Goal: Task Accomplishment & Management: Use online tool/utility

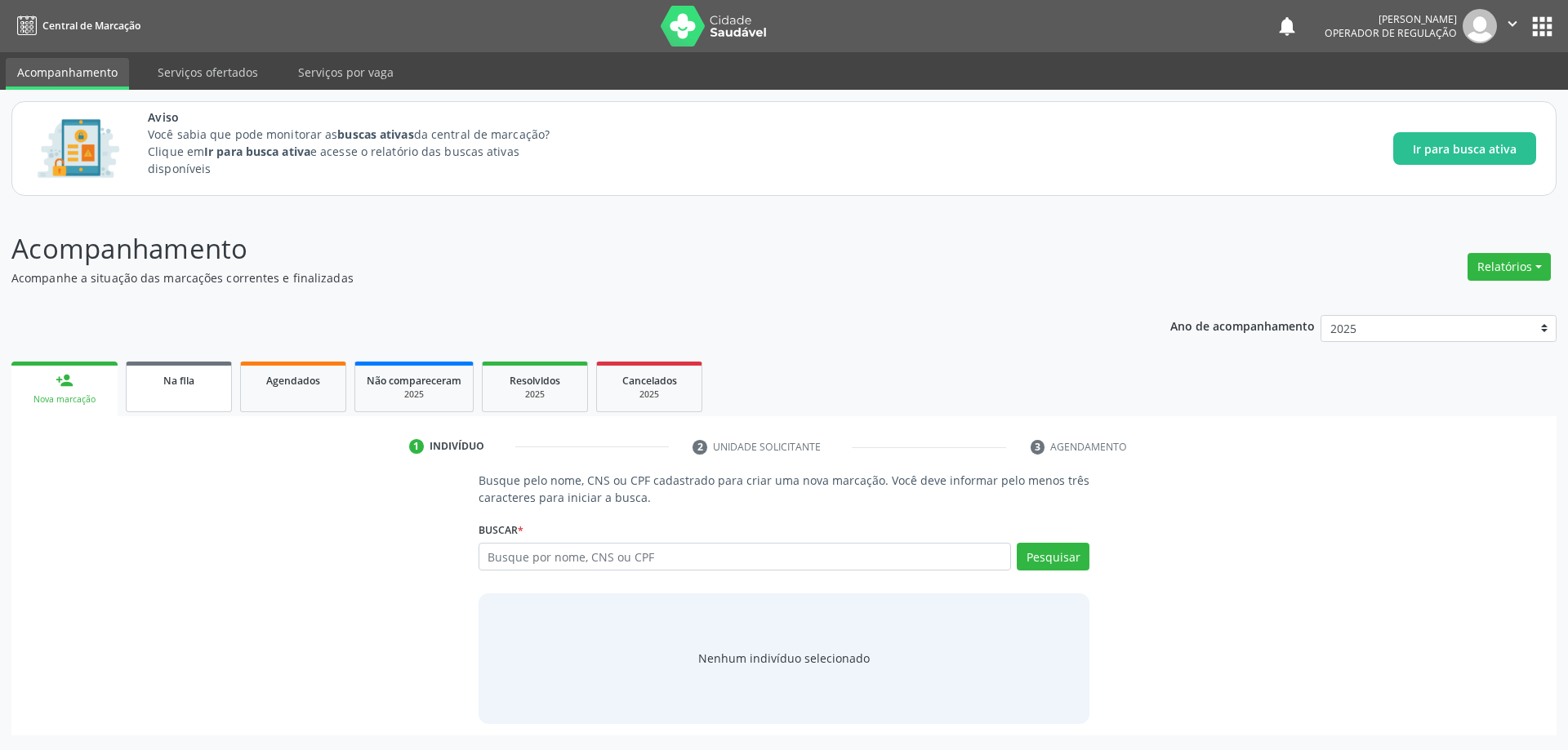
click at [183, 372] on div "Na fila" at bounding box center [178, 380] width 82 height 17
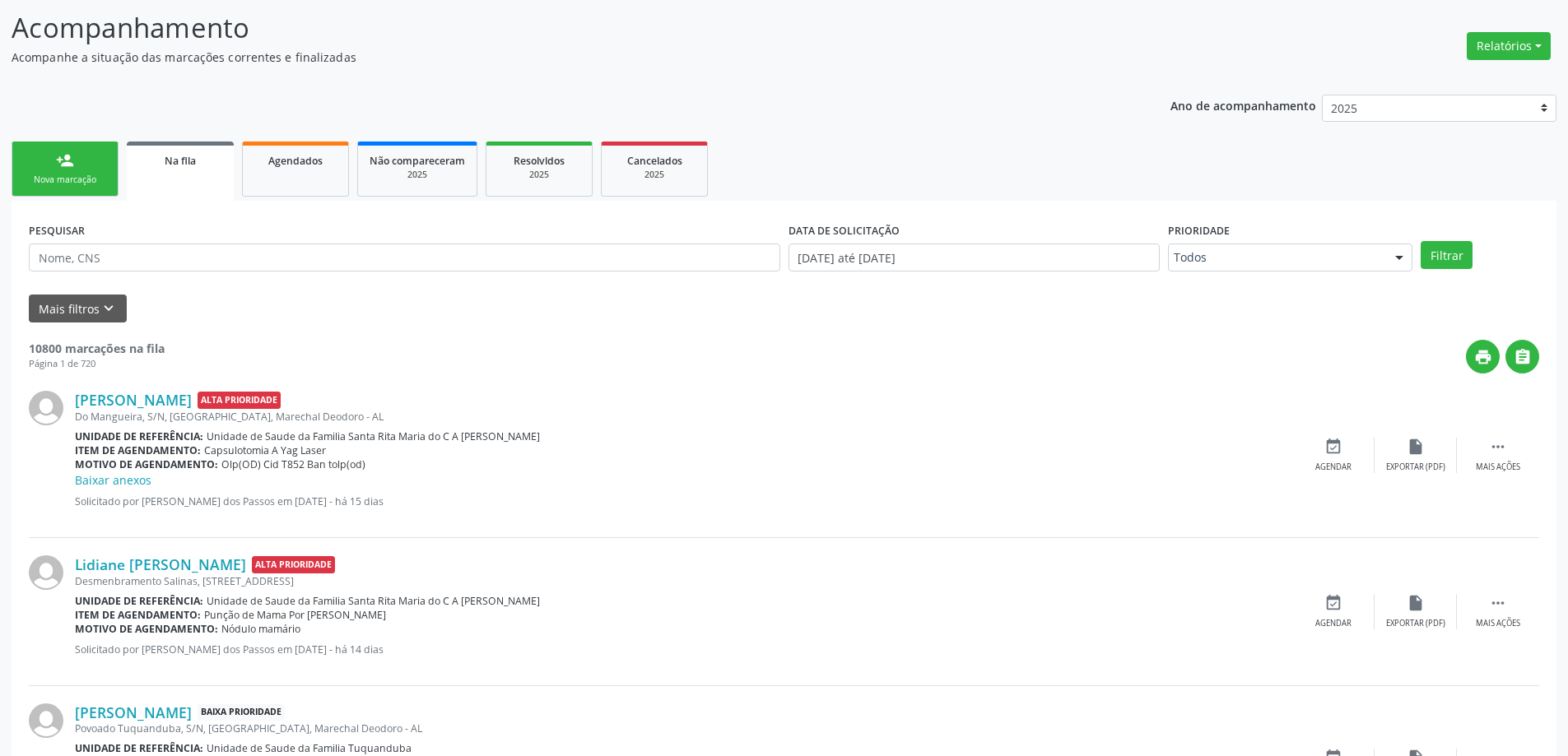
scroll to position [165, 0]
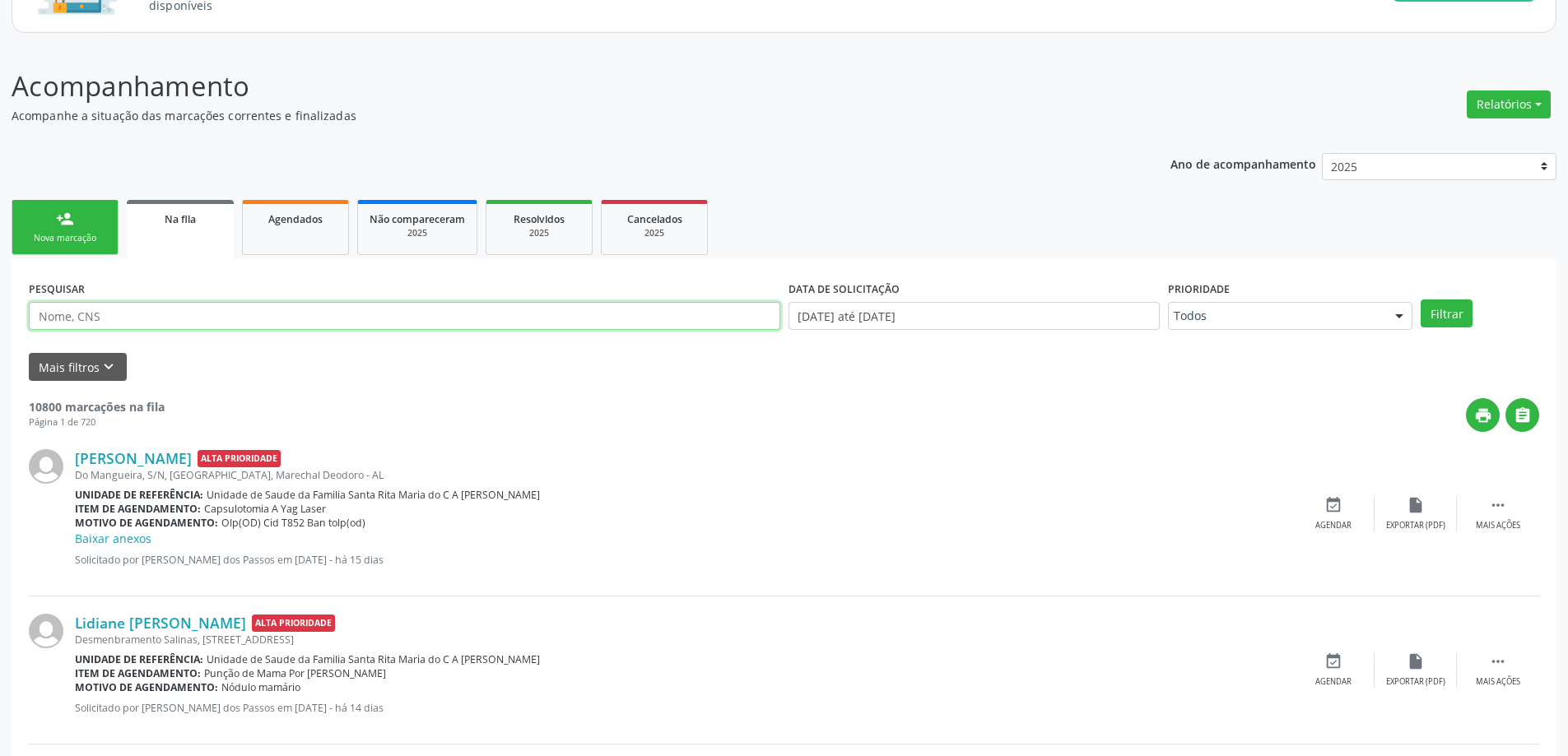
click at [182, 326] on input "text" at bounding box center [404, 316] width 752 height 28
click at [1421, 299] on button "Filtrar" at bounding box center [1447, 313] width 52 height 28
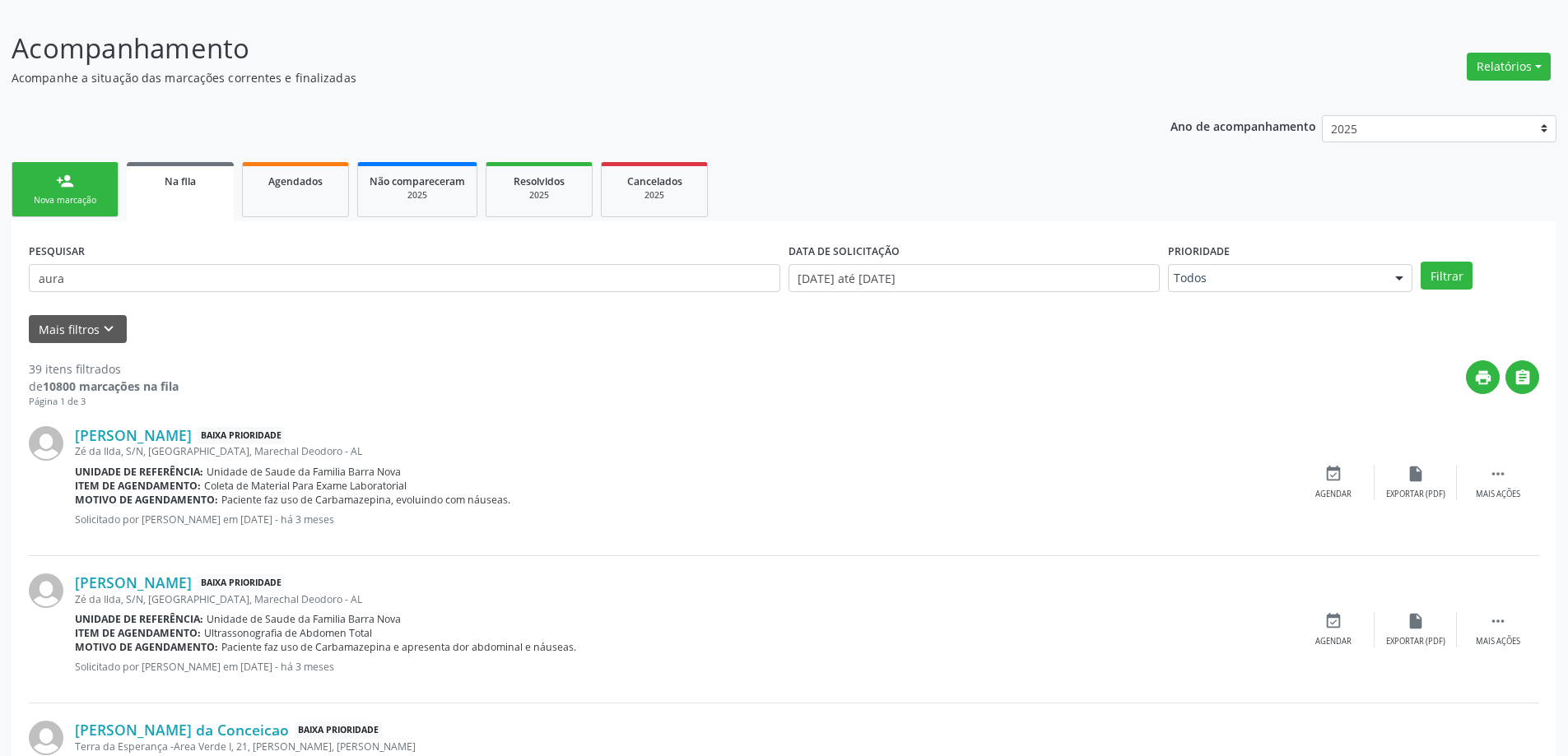
scroll to position [247, 0]
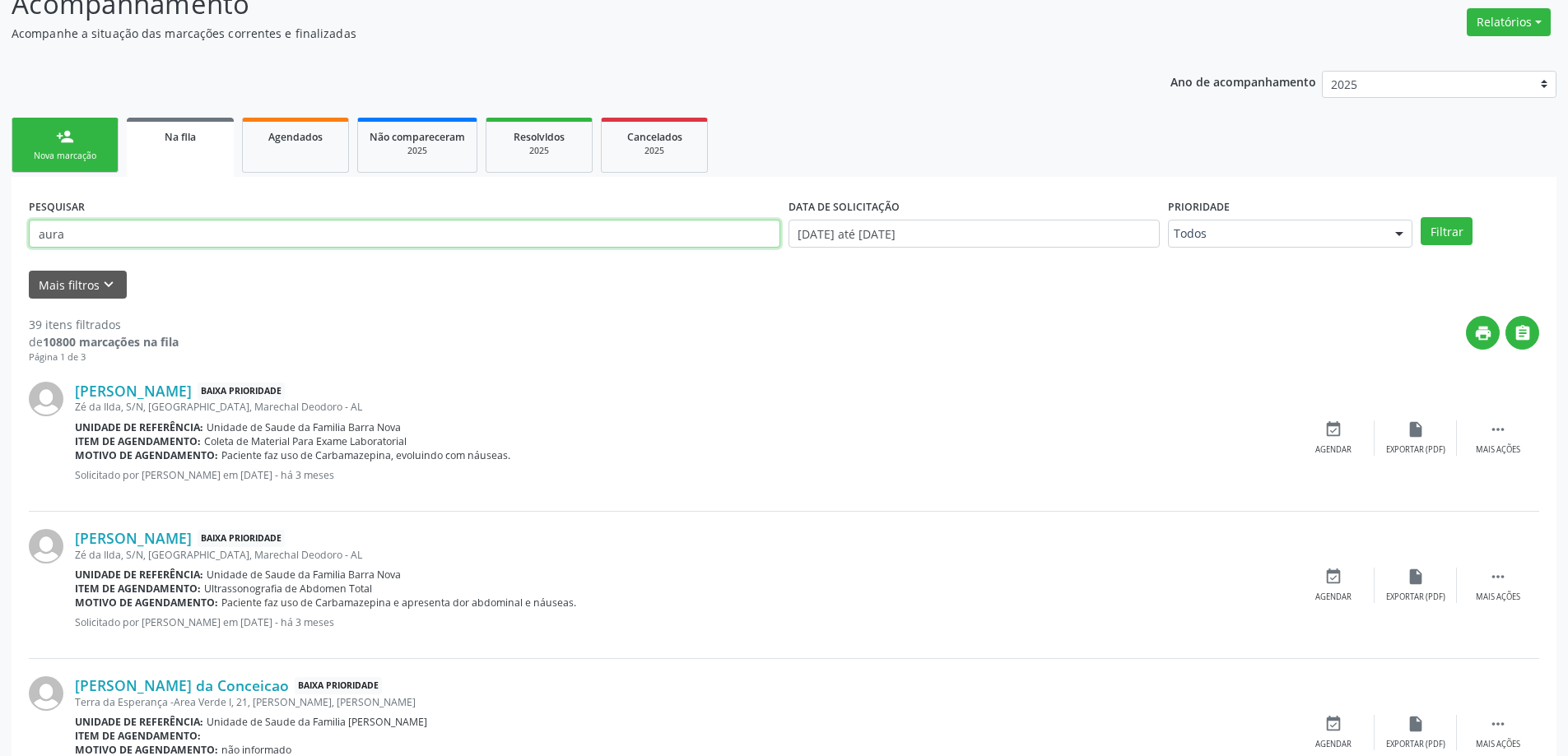
click at [168, 228] on input "aura" at bounding box center [404, 233] width 752 height 28
type input "aura carime"
click at [1421, 218] on button "Filtrar" at bounding box center [1447, 232] width 52 height 28
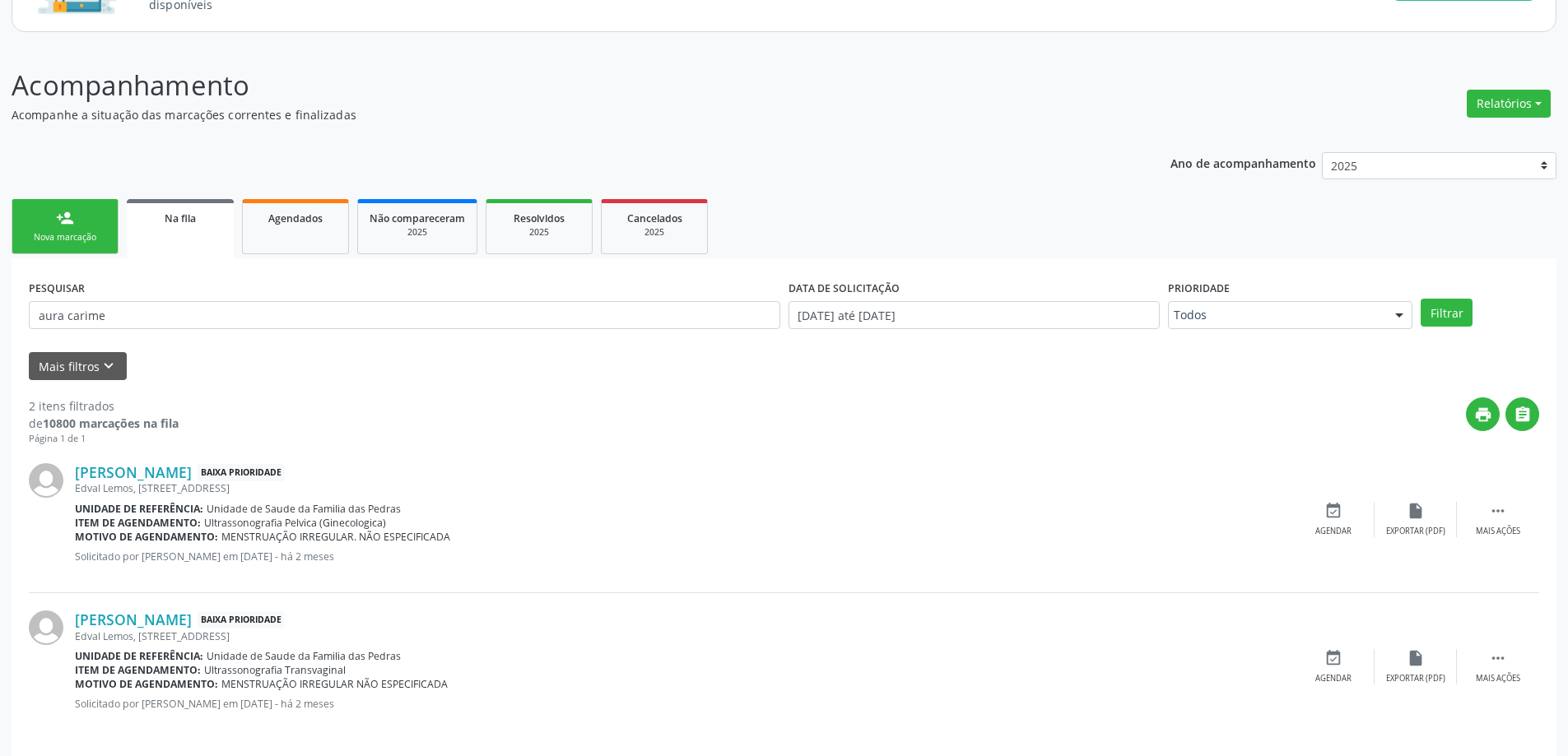
scroll to position [178, 0]
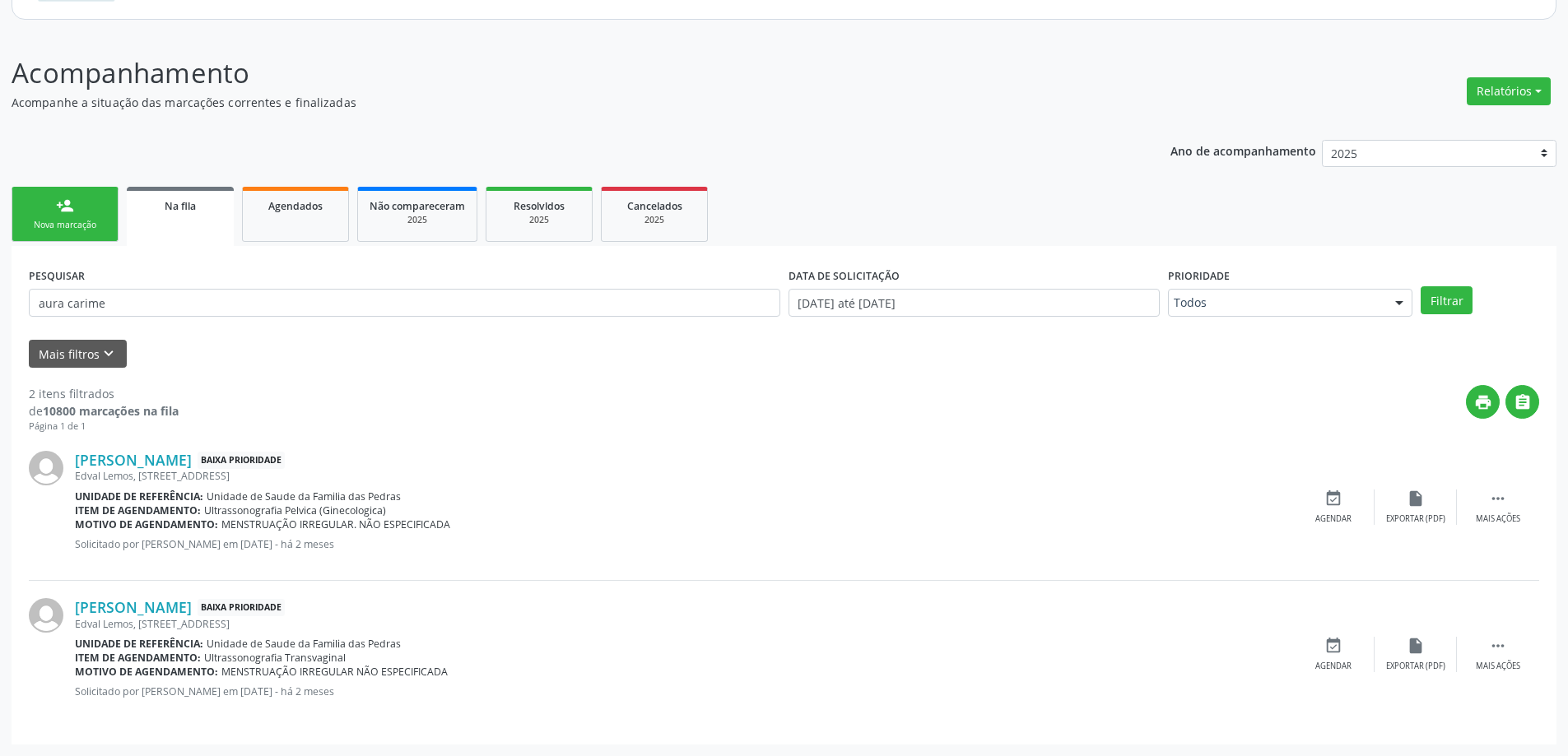
click at [144, 505] on b "Item de agendamento:" at bounding box center [138, 510] width 126 height 14
click at [83, 455] on link "[PERSON_NAME]" at bounding box center [133, 460] width 117 height 19
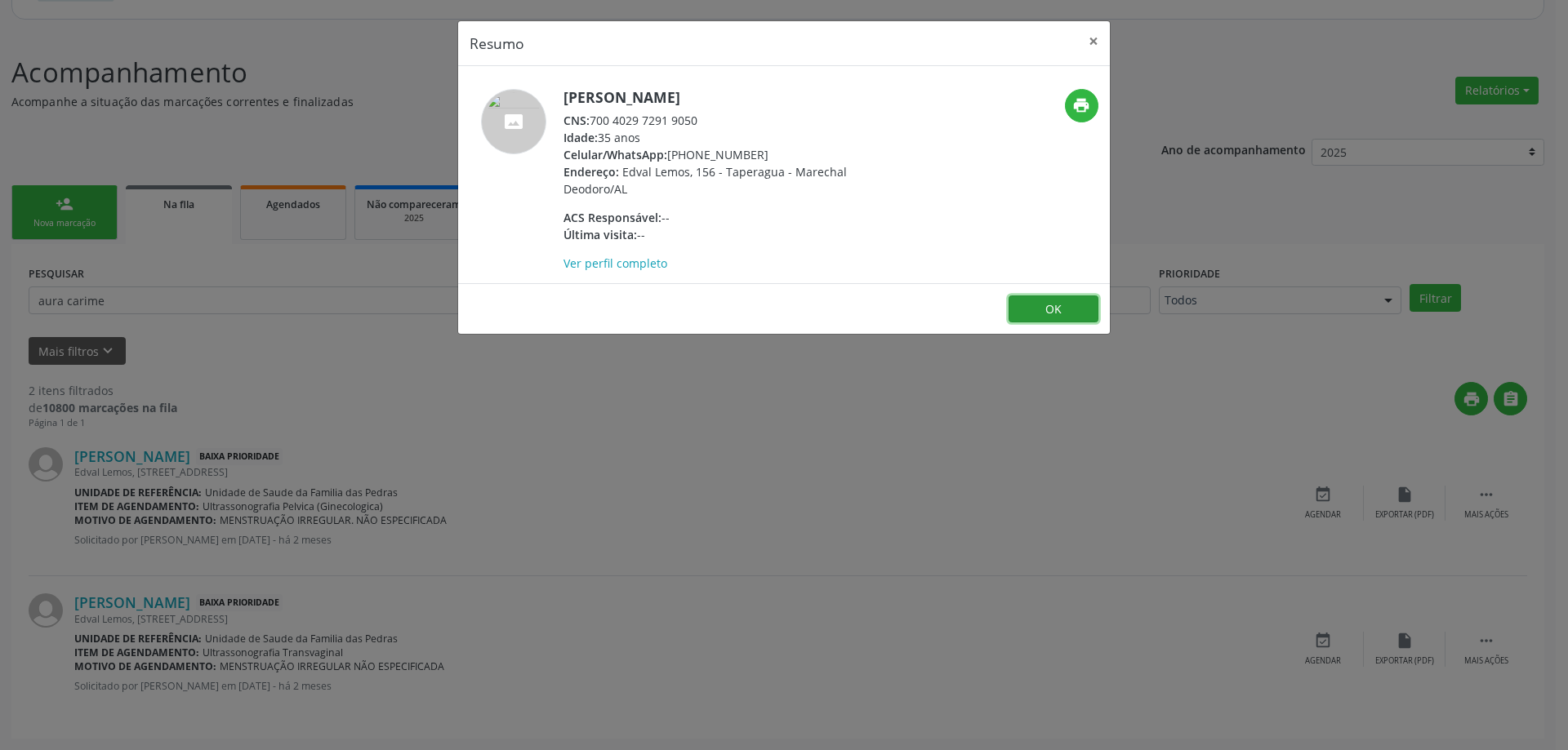
click at [1059, 313] on button "OK" at bounding box center [1053, 310] width 90 height 28
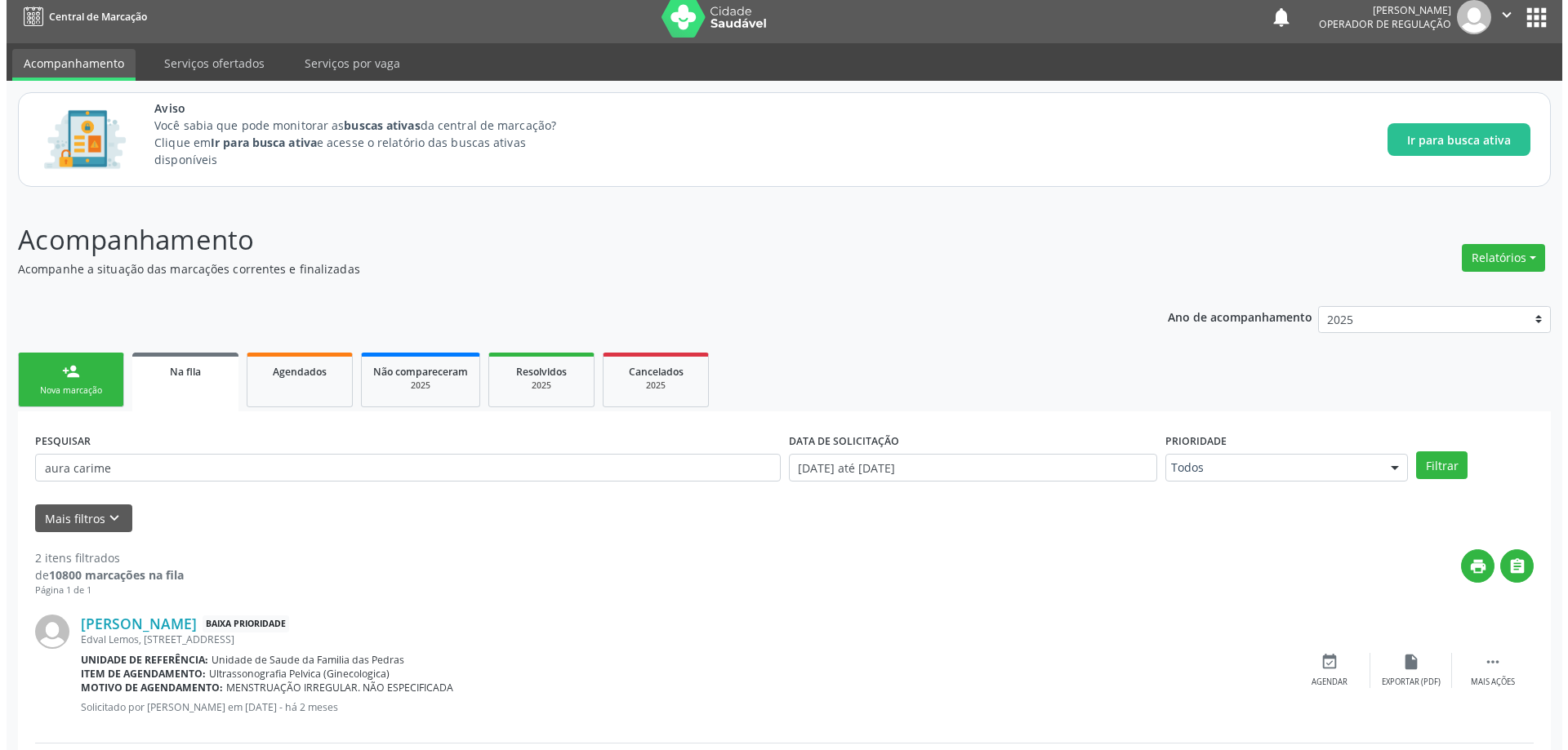
scroll to position [0, 0]
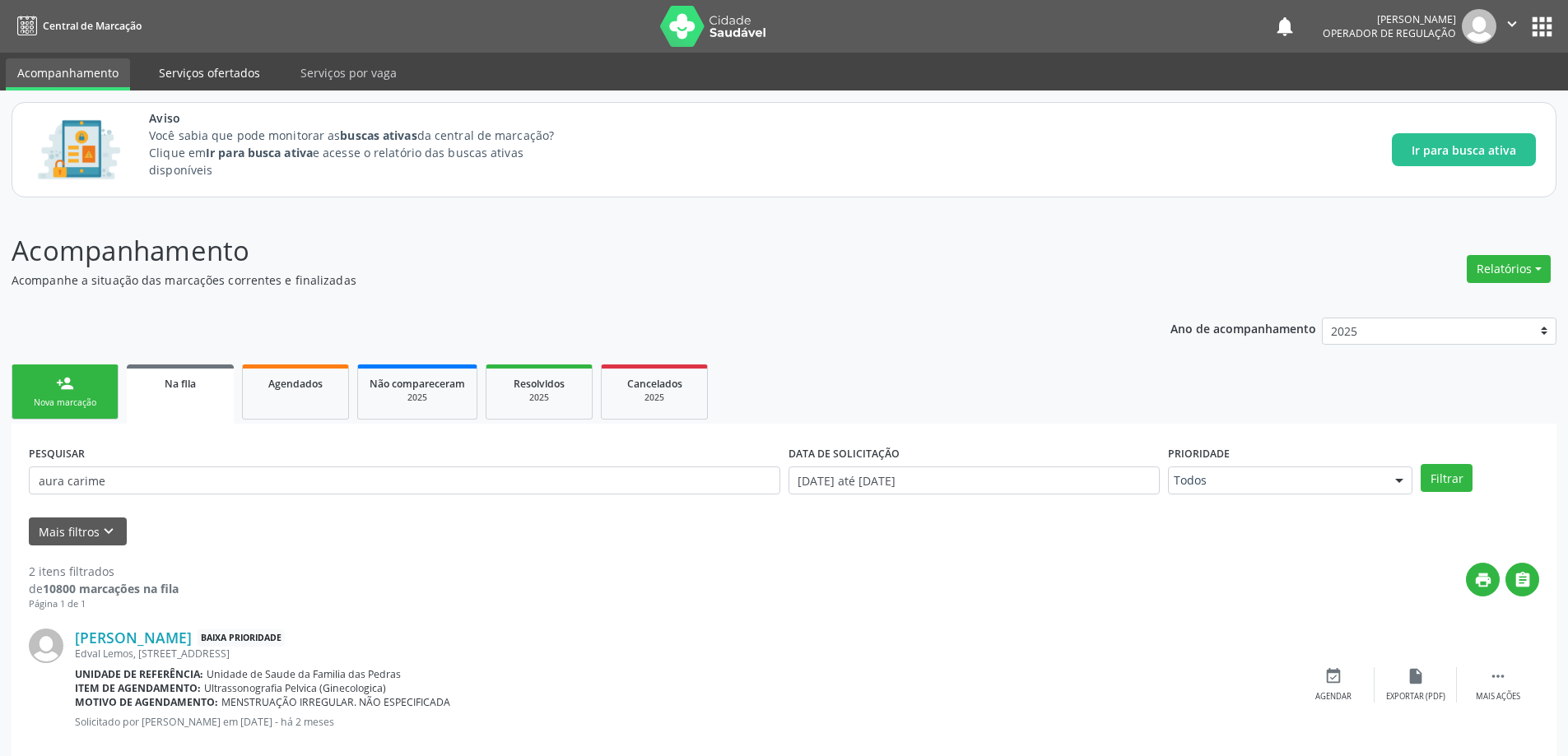
click at [213, 81] on link "Serviços ofertados" at bounding box center [209, 72] width 124 height 29
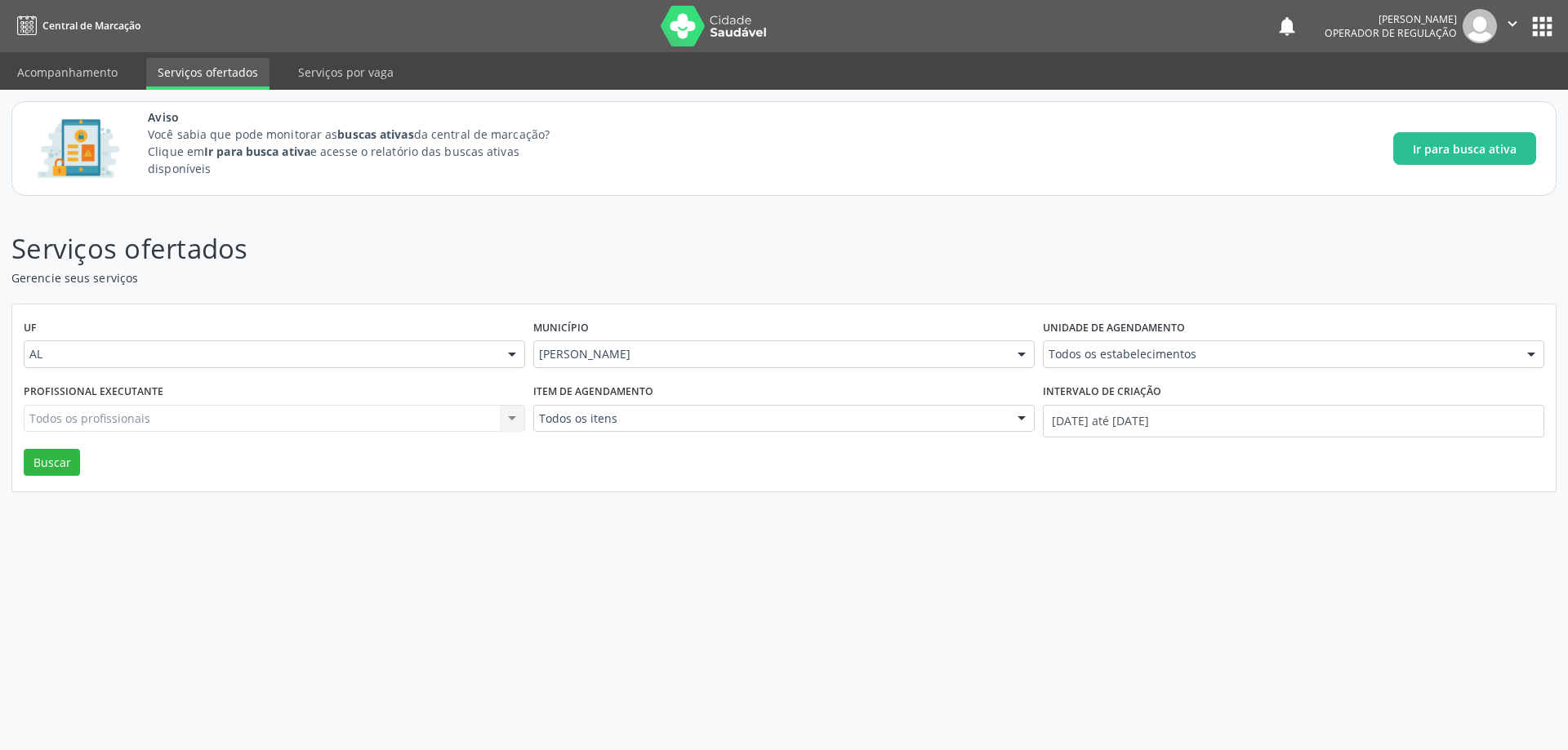
click at [762, 428] on div "Todos os itens" at bounding box center [783, 419] width 501 height 28
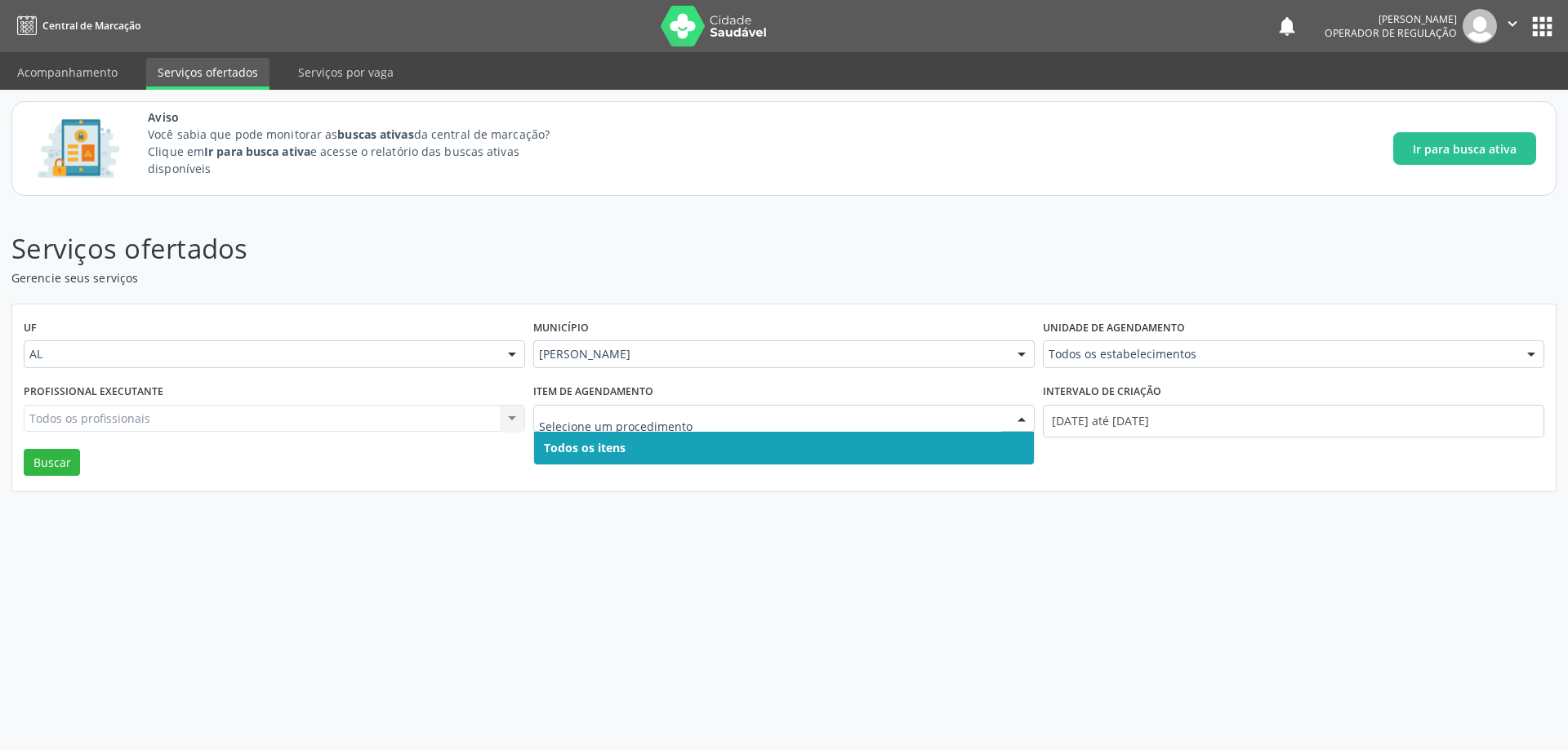
paste input "Psicoterapia"
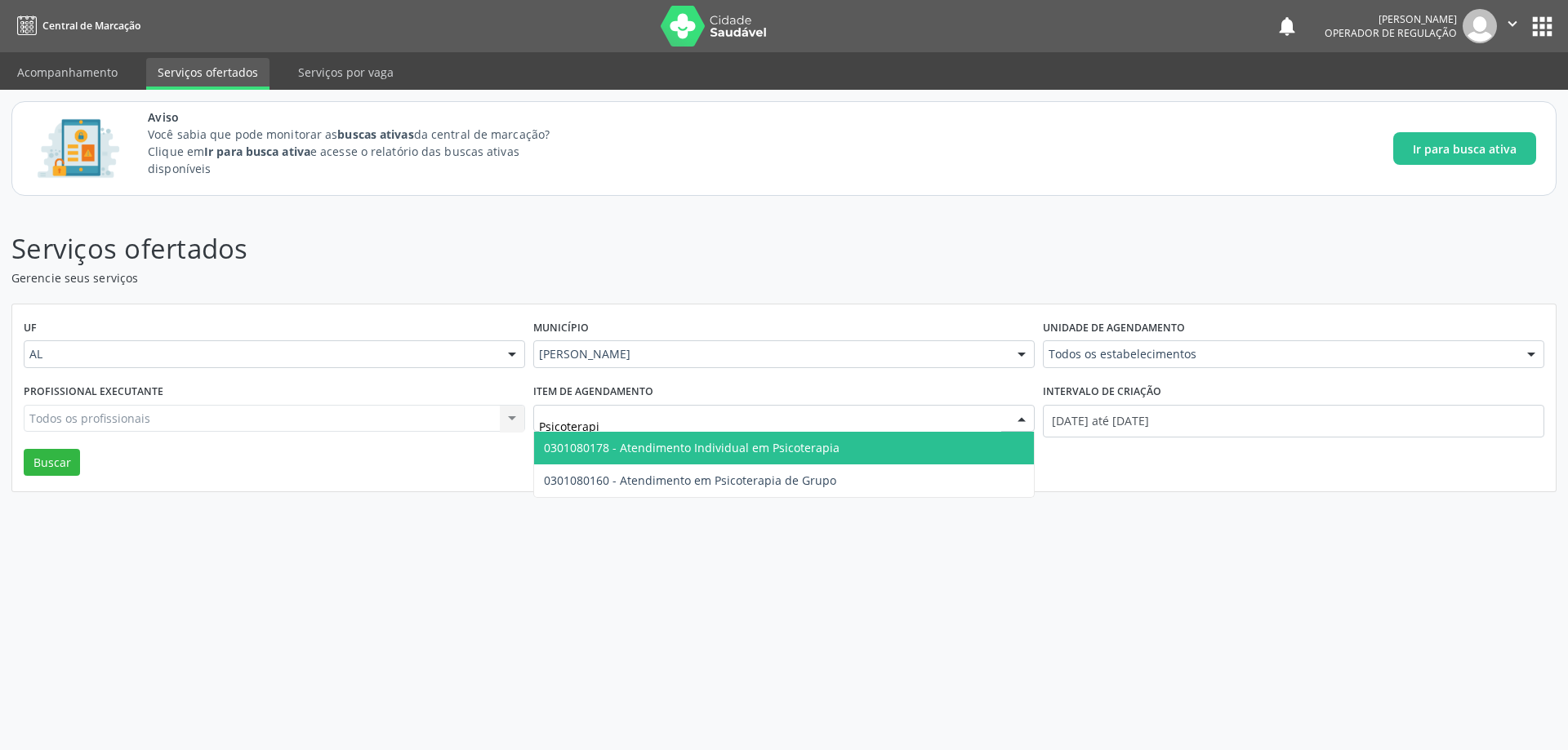
type input "Psicoterap"
click at [746, 451] on span "0301080178 - Atendimento Individual em Psicoterapia" at bounding box center [692, 448] width 296 height 16
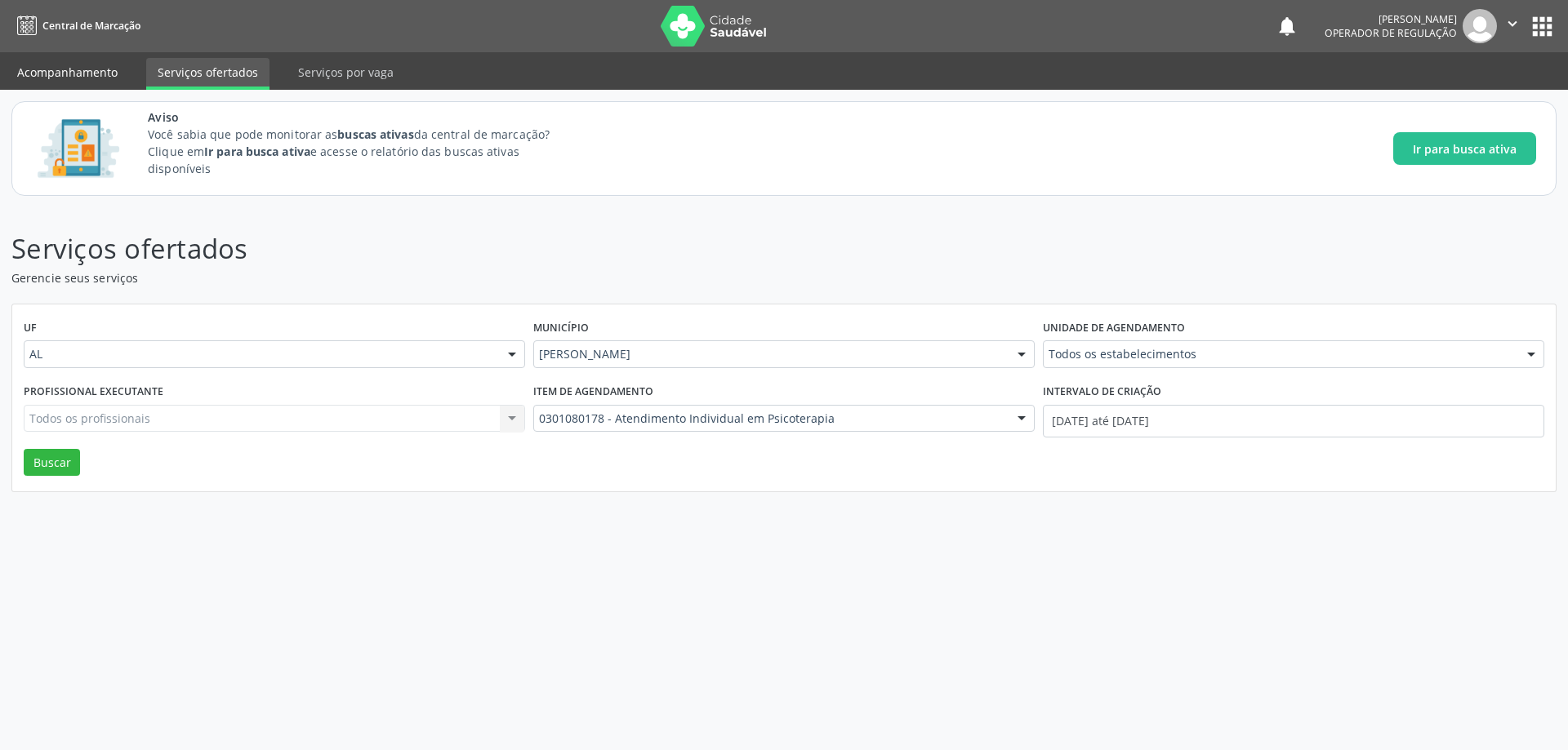
click at [97, 77] on link "Acompanhamento" at bounding box center [67, 72] width 123 height 28
